Goal: Navigation & Orientation: Find specific page/section

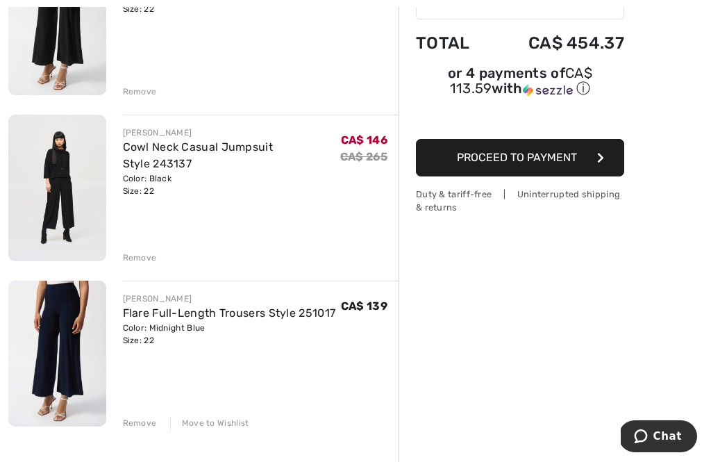
scroll to position [242, 0]
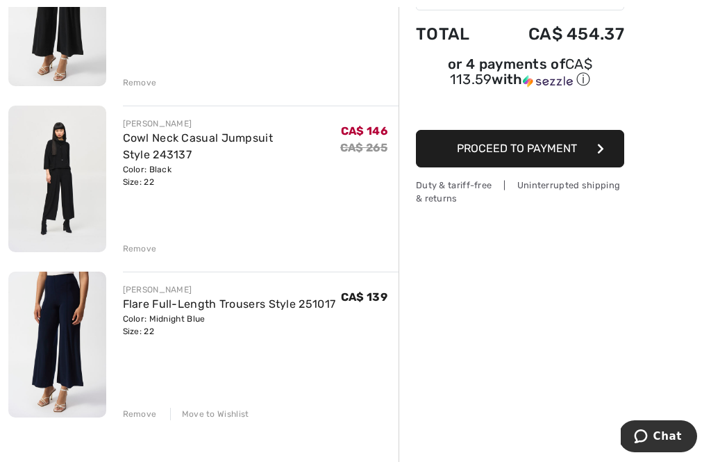
click at [133, 249] on div "Remove" at bounding box center [140, 248] width 34 height 12
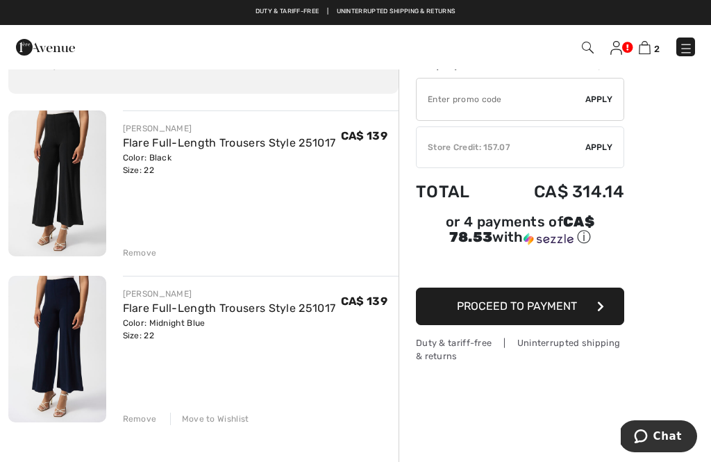
scroll to position [71, 0]
click at [549, 99] on input "TEXT" at bounding box center [501, 99] width 169 height 42
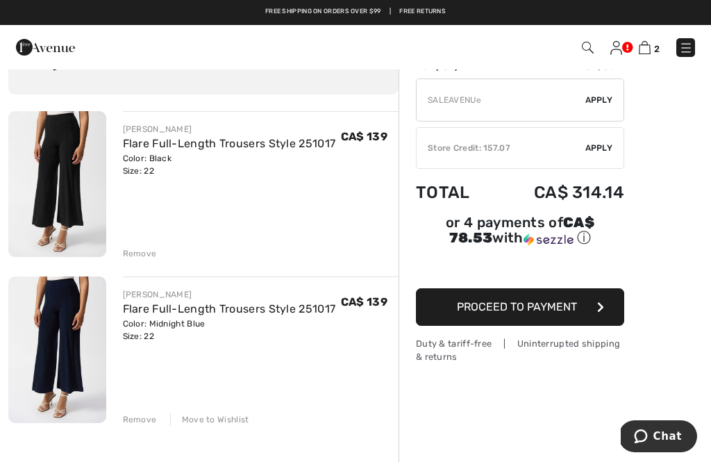
type input "SALEAVENUE"
click at [602, 91] on div "✔ Apply Remove" at bounding box center [520, 99] width 208 height 43
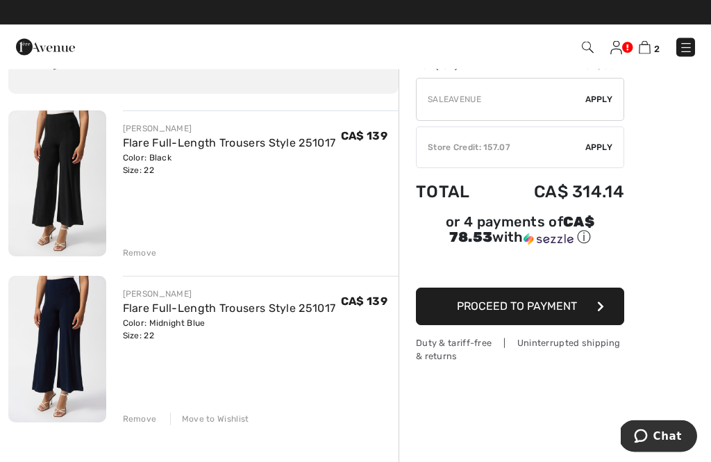
scroll to position [72, 0]
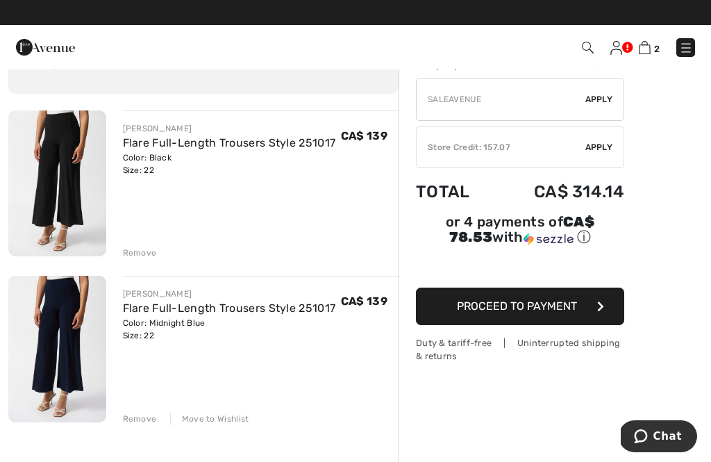
click at [596, 101] on span "Apply" at bounding box center [599, 99] width 28 height 12
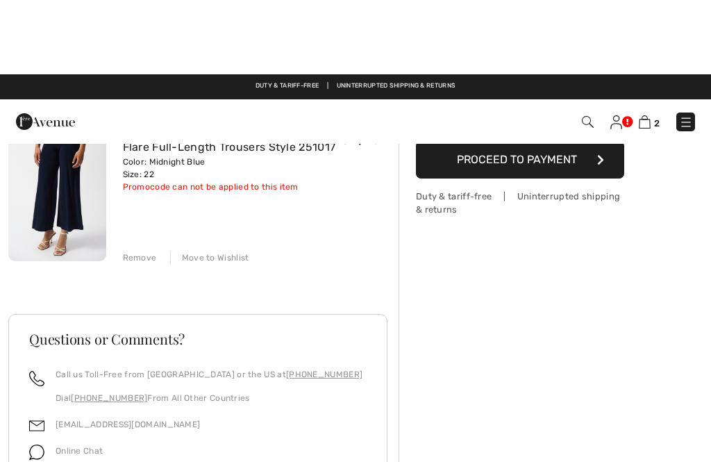
scroll to position [0, 0]
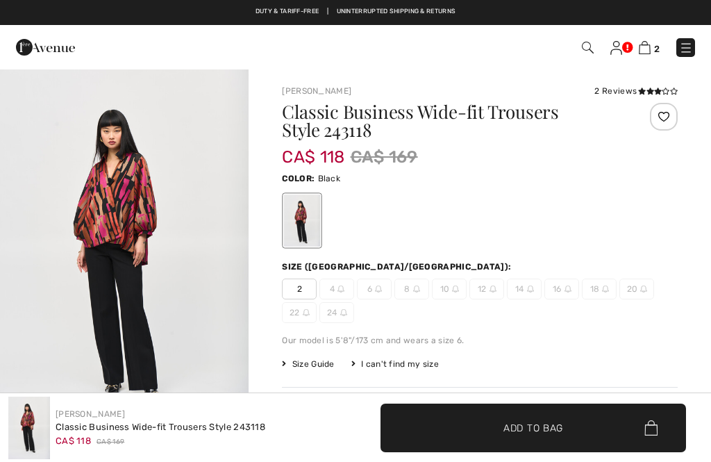
checkbox input "true"
click at [622, 42] on link at bounding box center [616, 47] width 12 height 17
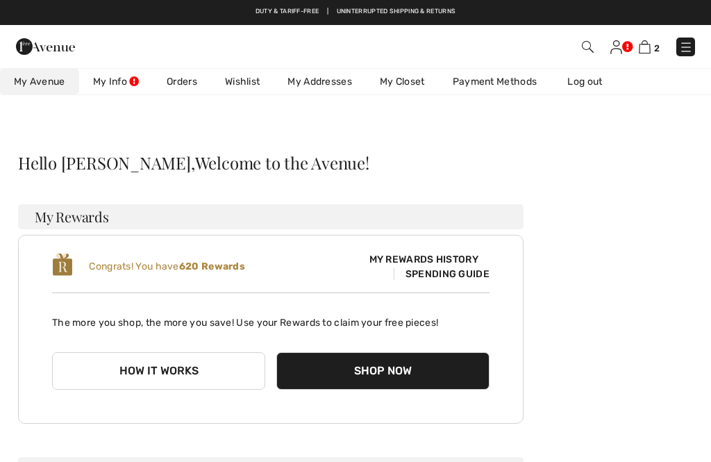
checkbox input "true"
click at [241, 85] on link "Wishlist" at bounding box center [242, 82] width 62 height 26
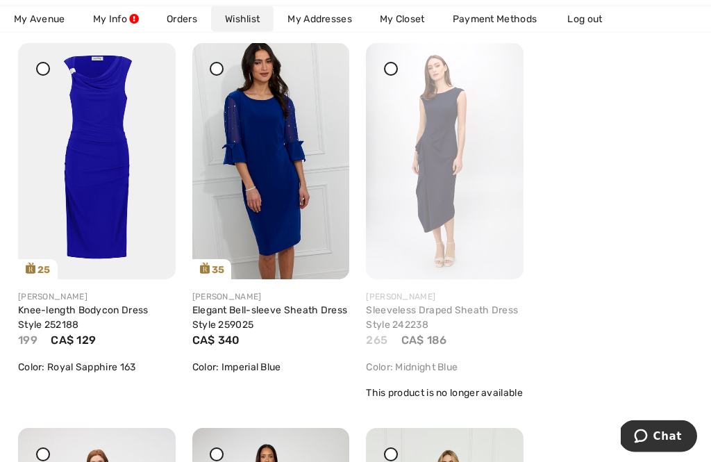
scroll to position [606, 0]
click at [311, 59] on img at bounding box center [271, 161] width 158 height 236
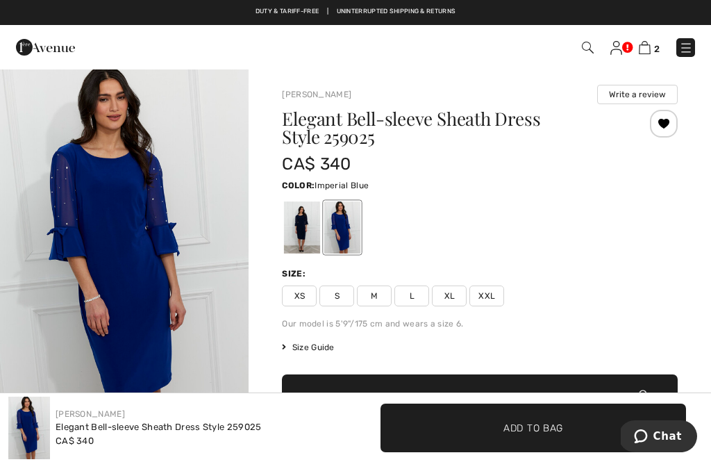
click at [668, 122] on div at bounding box center [664, 124] width 28 height 28
click at [621, 45] on img at bounding box center [616, 48] width 12 height 14
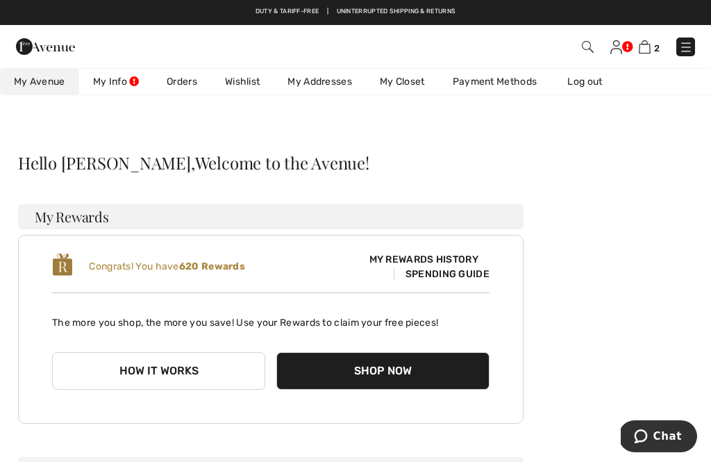
click at [251, 74] on link "Wishlist" at bounding box center [242, 82] width 62 height 26
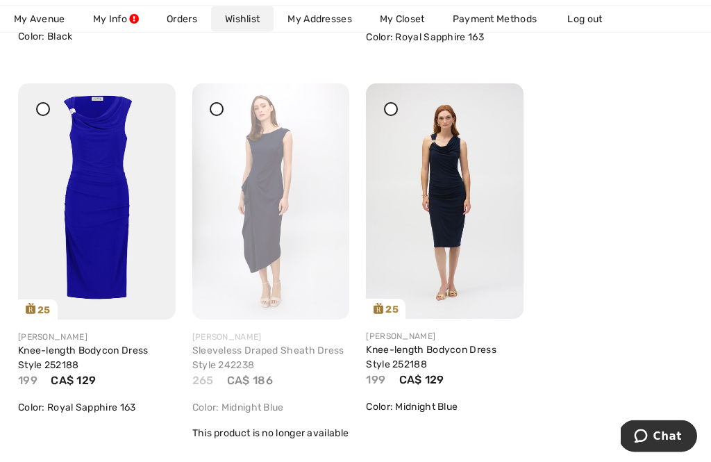
scroll to position [567, 0]
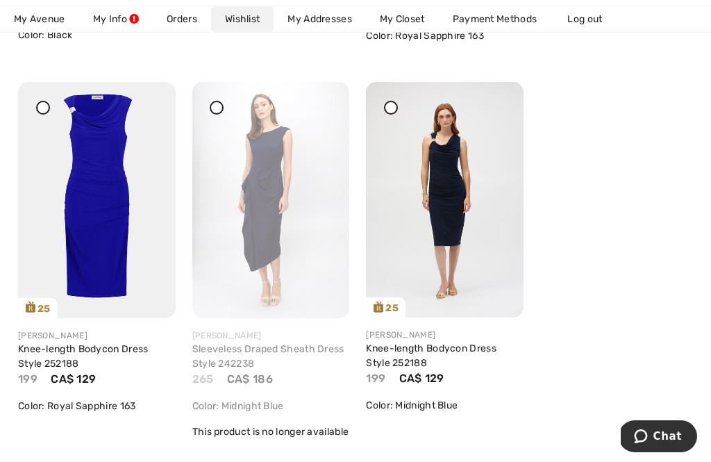
click at [389, 110] on icon at bounding box center [391, 108] width 6 height 6
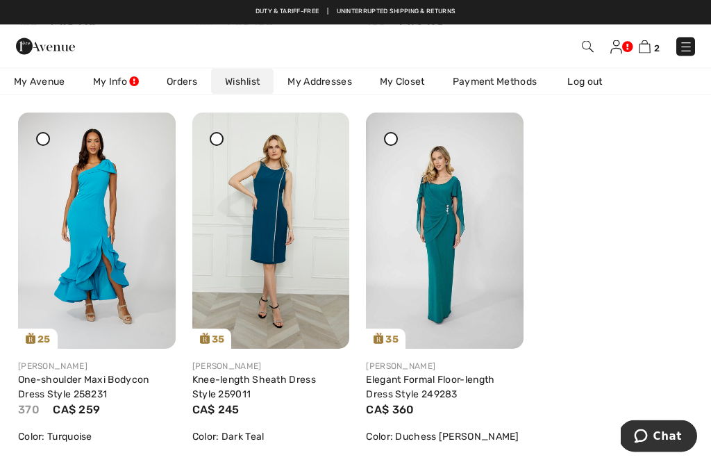
scroll to position [921, 0]
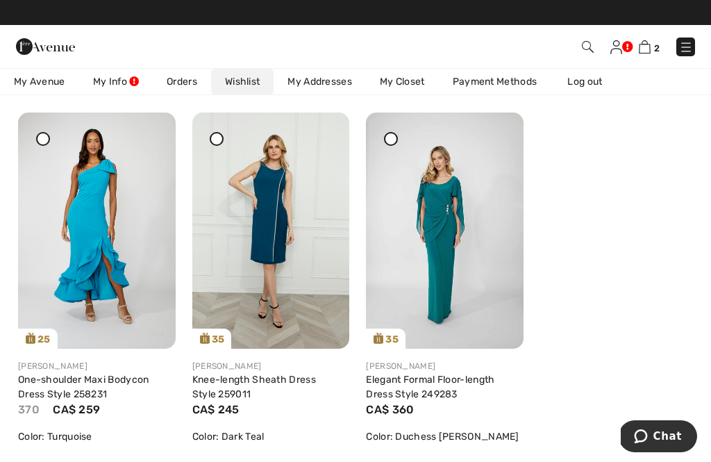
click at [221, 146] on div at bounding box center [217, 139] width 14 height 14
click at [385, 144] on img at bounding box center [445, 230] width 158 height 236
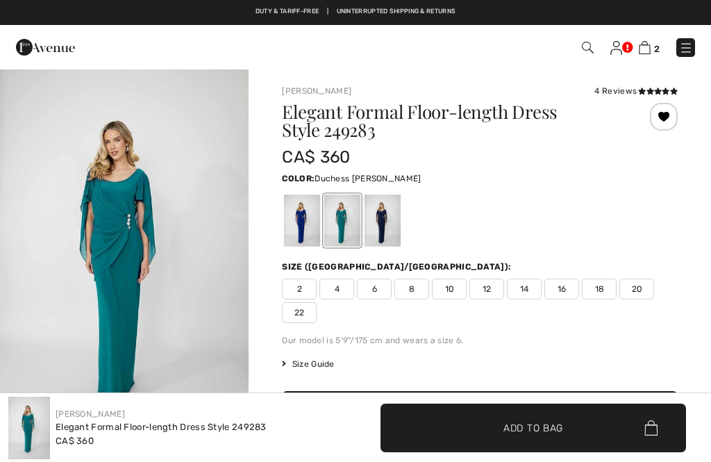
checkbox input "true"
click at [672, 112] on div at bounding box center [664, 117] width 28 height 28
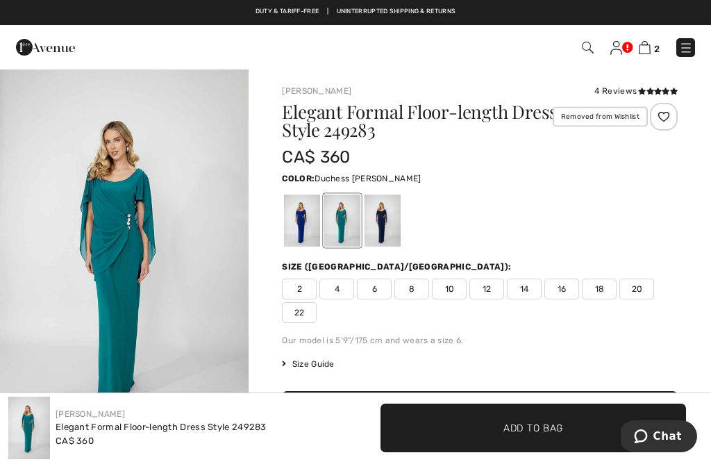
click at [670, 112] on div "Removed from Wishlist" at bounding box center [664, 117] width 28 height 28
click at [665, 120] on div at bounding box center [664, 117] width 28 height 28
click at [622, 40] on link at bounding box center [616, 47] width 12 height 17
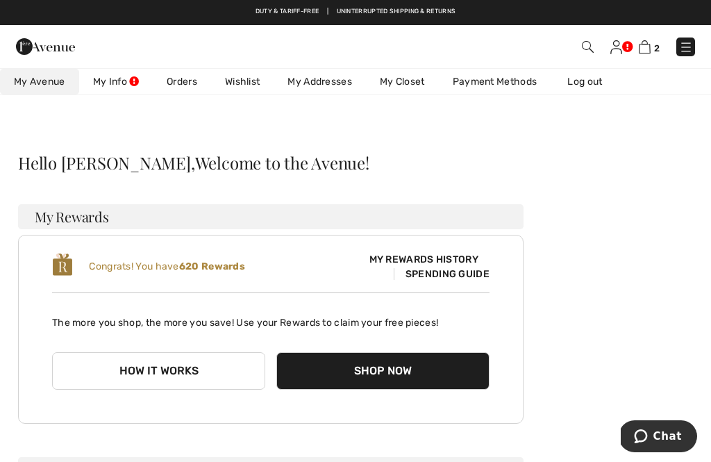
click at [249, 73] on link "Wishlist" at bounding box center [242, 82] width 62 height 26
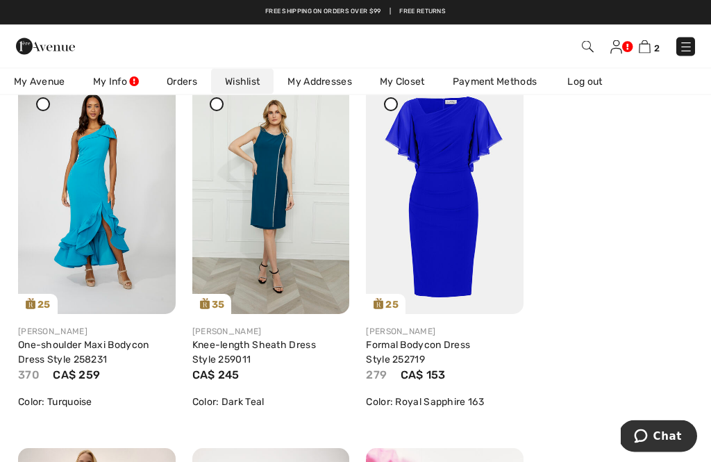
scroll to position [956, 0]
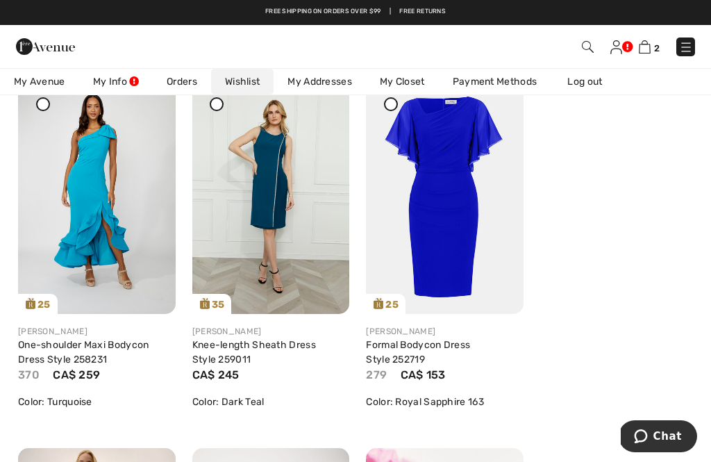
click at [314, 108] on img at bounding box center [271, 196] width 158 height 236
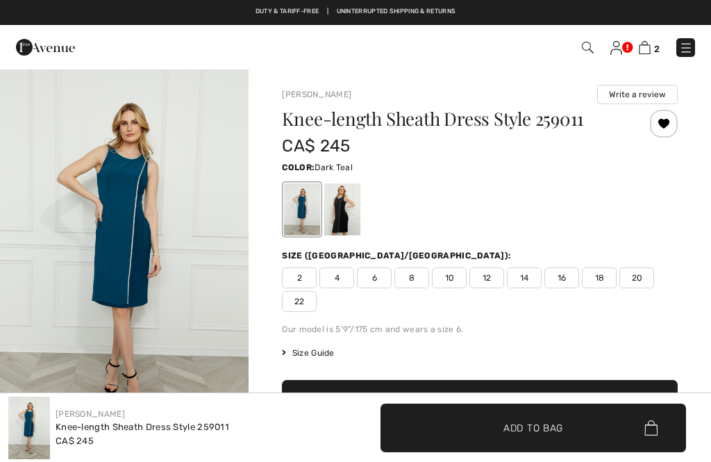
click at [667, 119] on div at bounding box center [664, 124] width 28 height 28
click at [621, 42] on img at bounding box center [616, 48] width 12 height 14
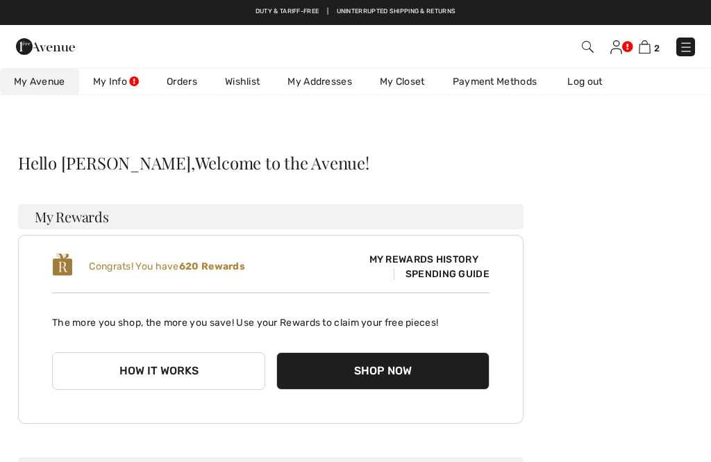
checkbox input "true"
click at [255, 78] on link "Wishlist" at bounding box center [242, 82] width 62 height 26
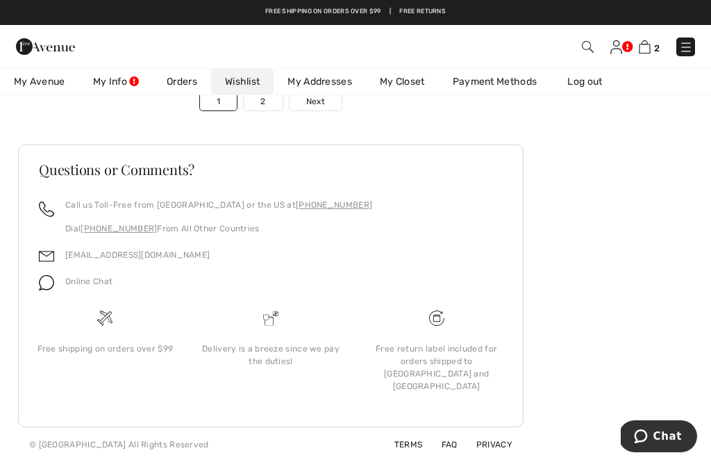
scroll to position [4727, 0]
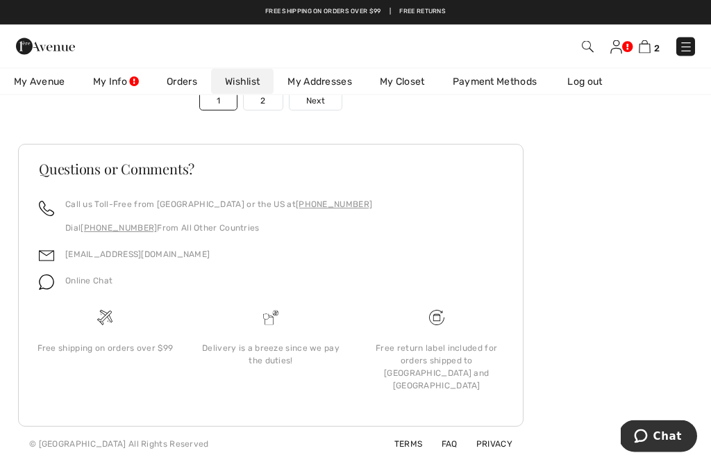
click at [322, 108] on span "Next" at bounding box center [315, 101] width 19 height 12
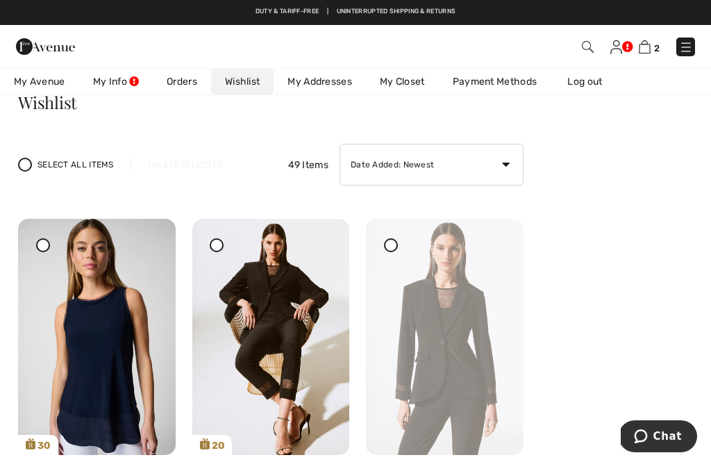
scroll to position [0, 0]
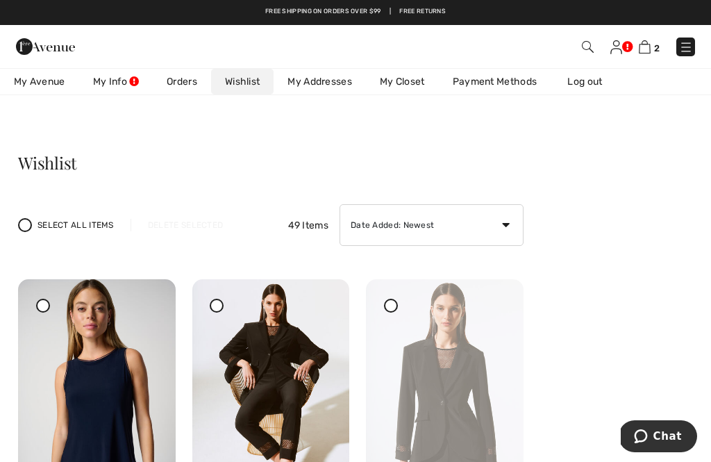
click at [26, 77] on span "My Avenue" at bounding box center [39, 81] width 51 height 15
